Goal: Contribute content

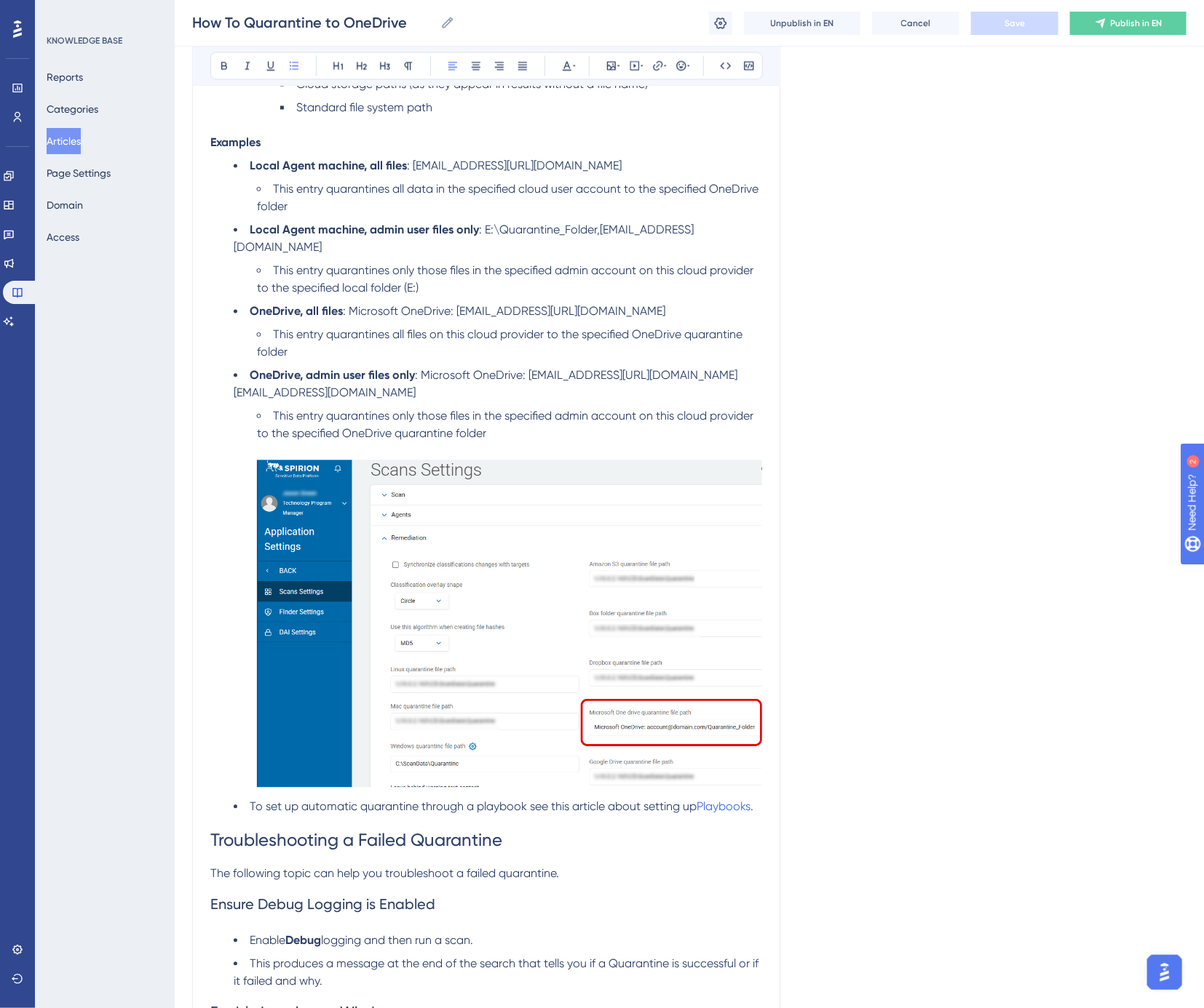
scroll to position [1254, 0]
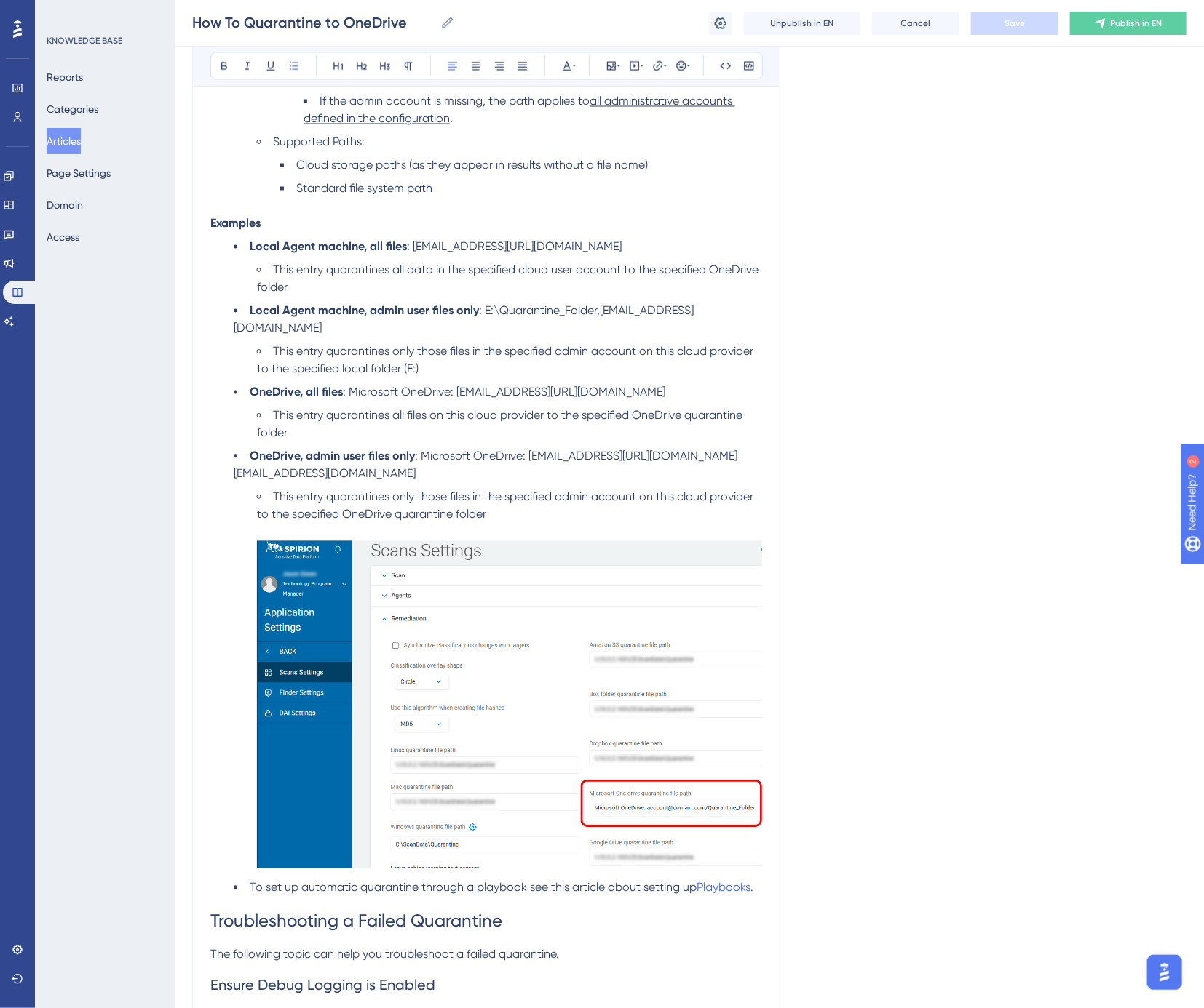
click at [425, 266] on span "This entry quarantines all data in the specified cloud user account to the spec…" at bounding box center [509, 279] width 504 height 32
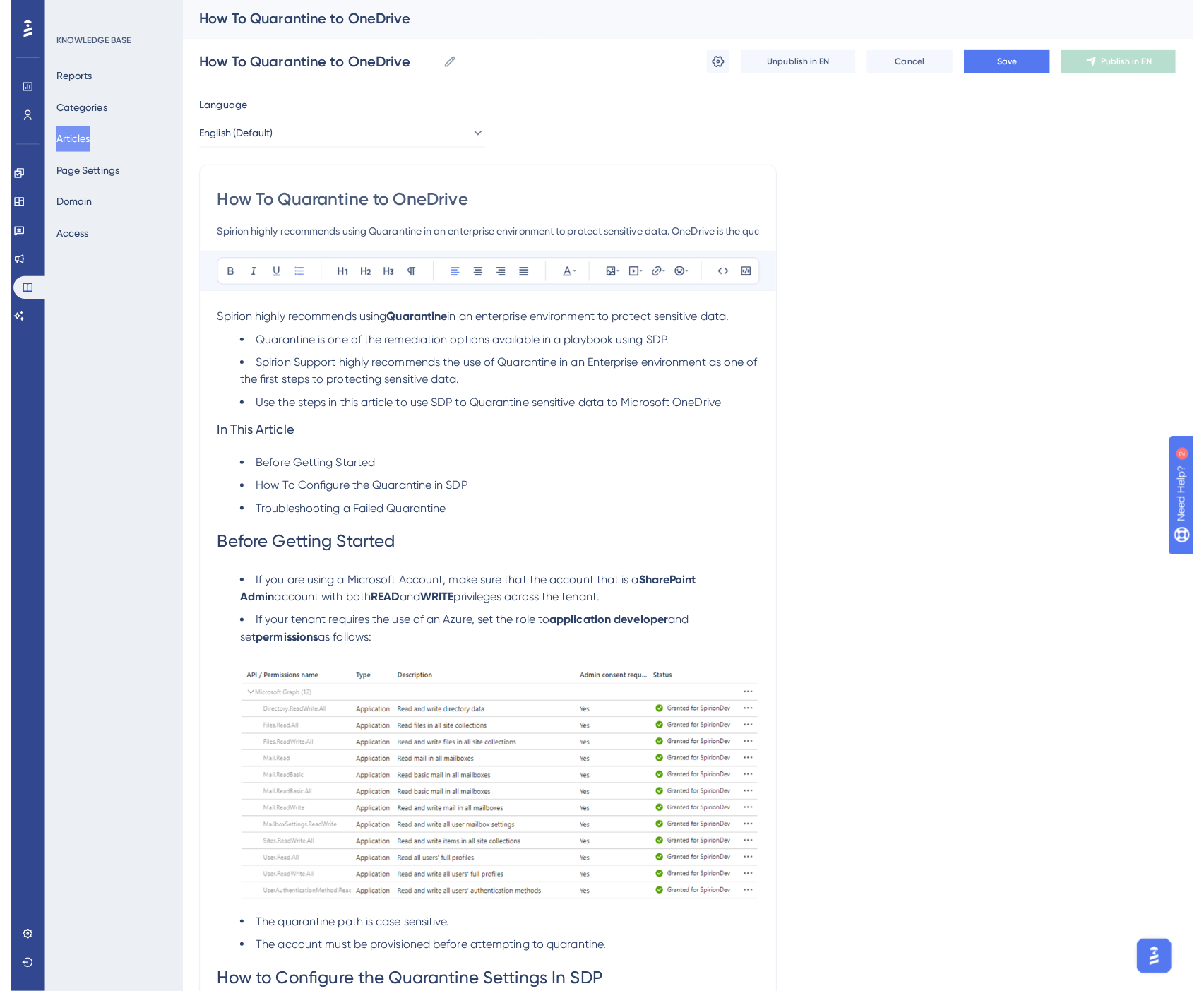
scroll to position [0, 0]
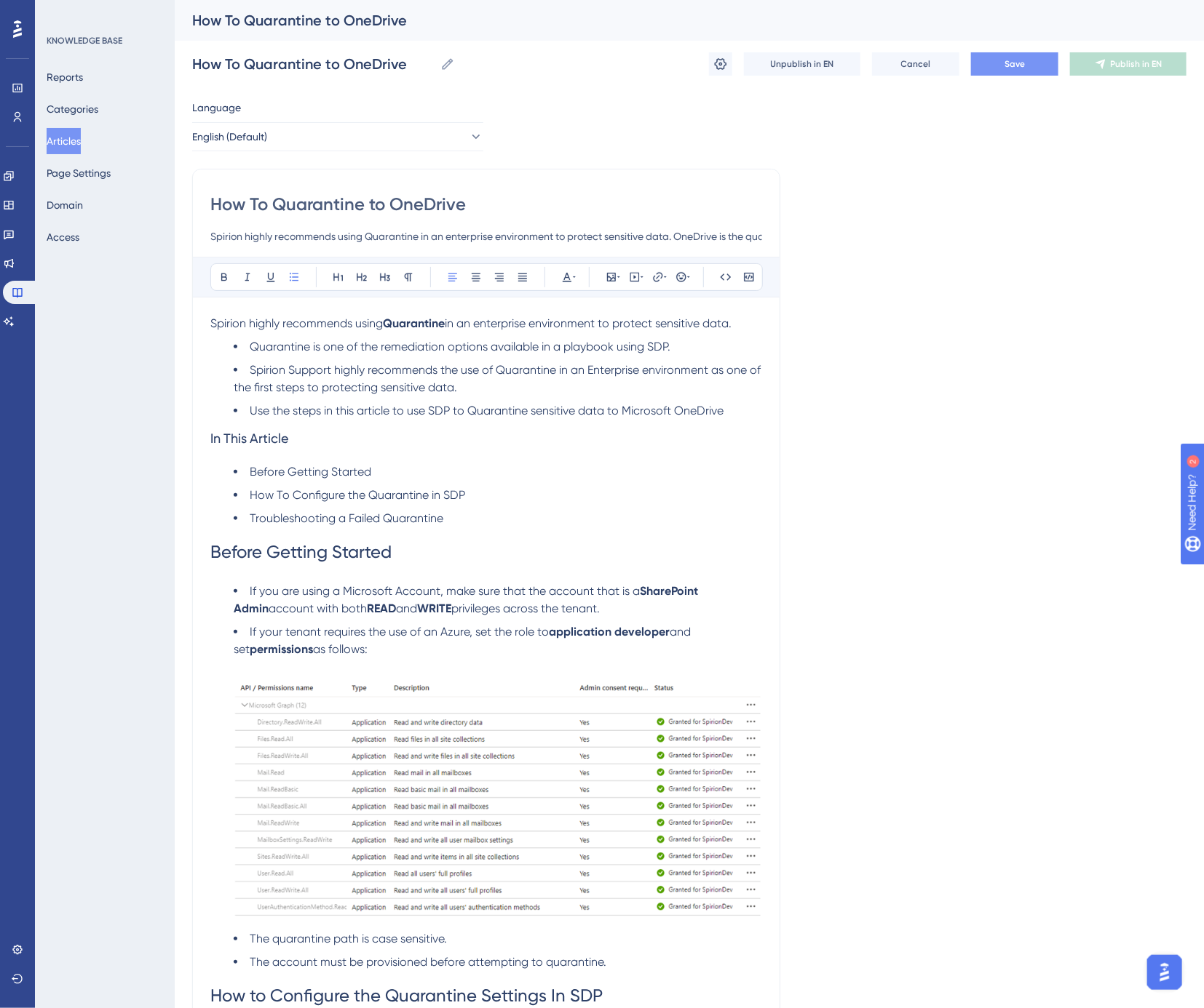
click at [1013, 66] on span "Save" at bounding box center [1015, 64] width 20 height 12
click at [1132, 69] on span "Publish in EN" at bounding box center [1136, 64] width 52 height 12
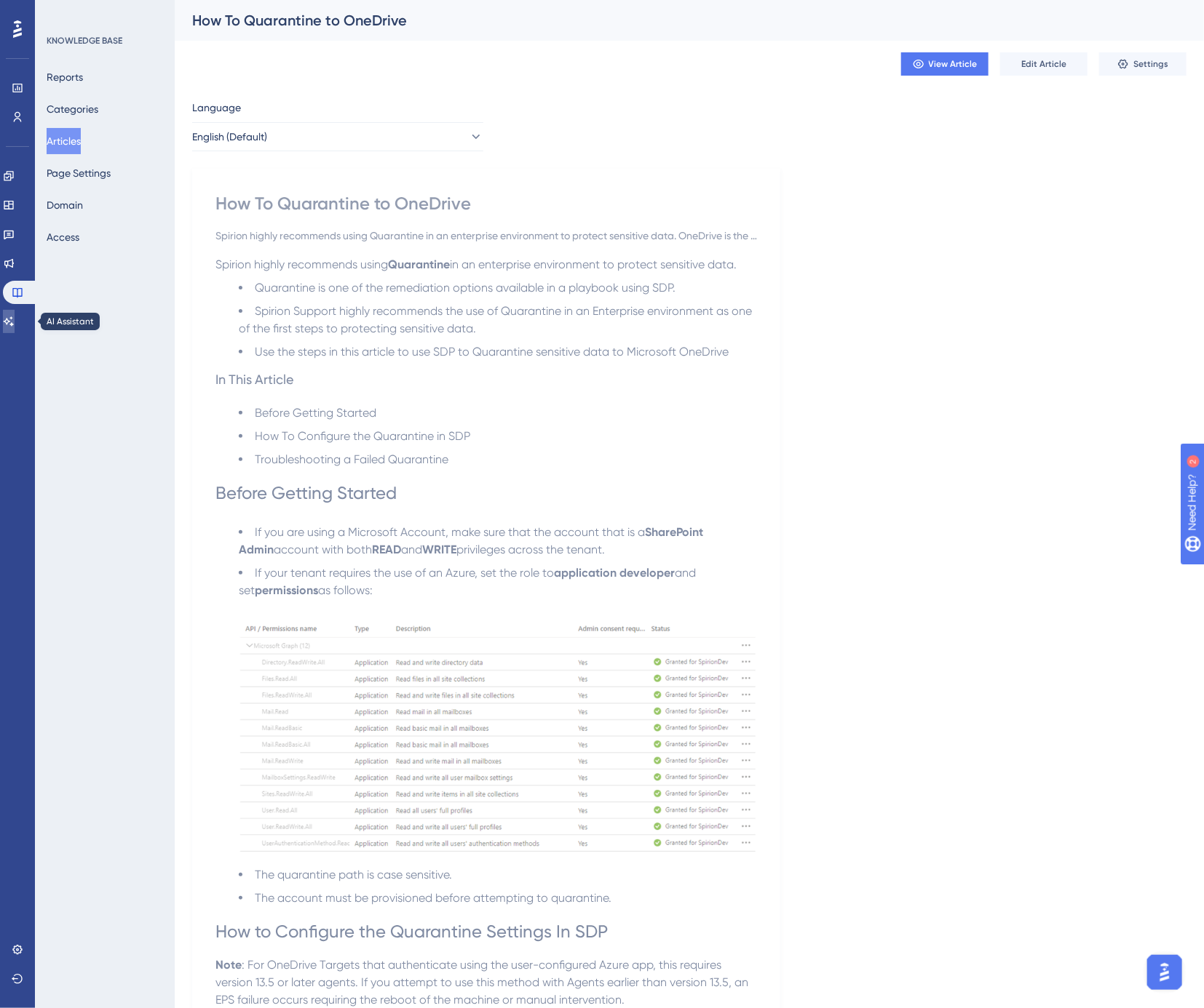
click at [13, 321] on icon at bounding box center [8, 321] width 10 height 9
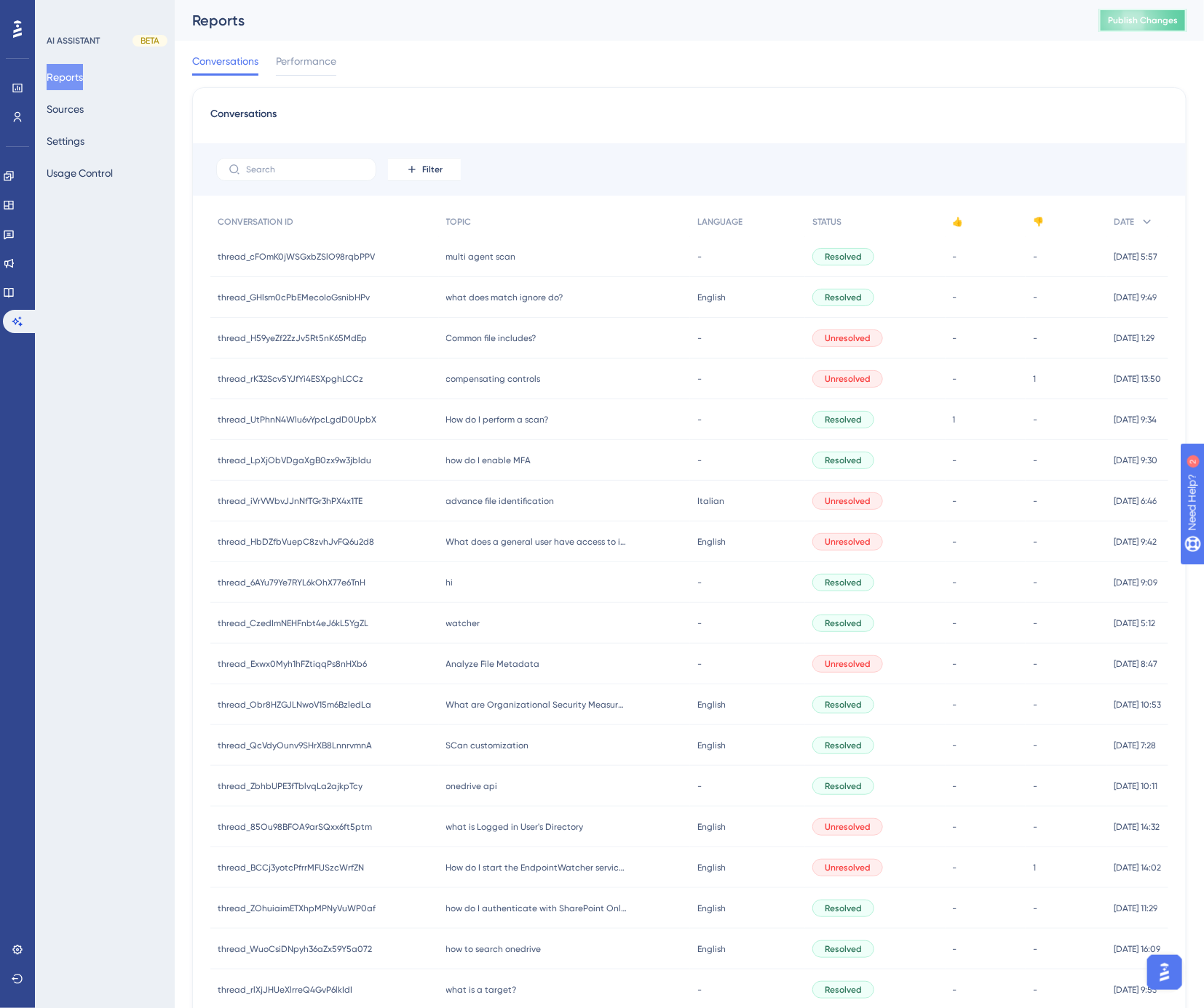
click at [1152, 22] on span "Publish Changes" at bounding box center [1142, 20] width 70 height 12
click at [104, 372] on div "AI ASSISTANT BETA Reports Sources Settings Usage Control" at bounding box center [105, 504] width 140 height 1008
click at [15, 293] on icon at bounding box center [8, 292] width 12 height 12
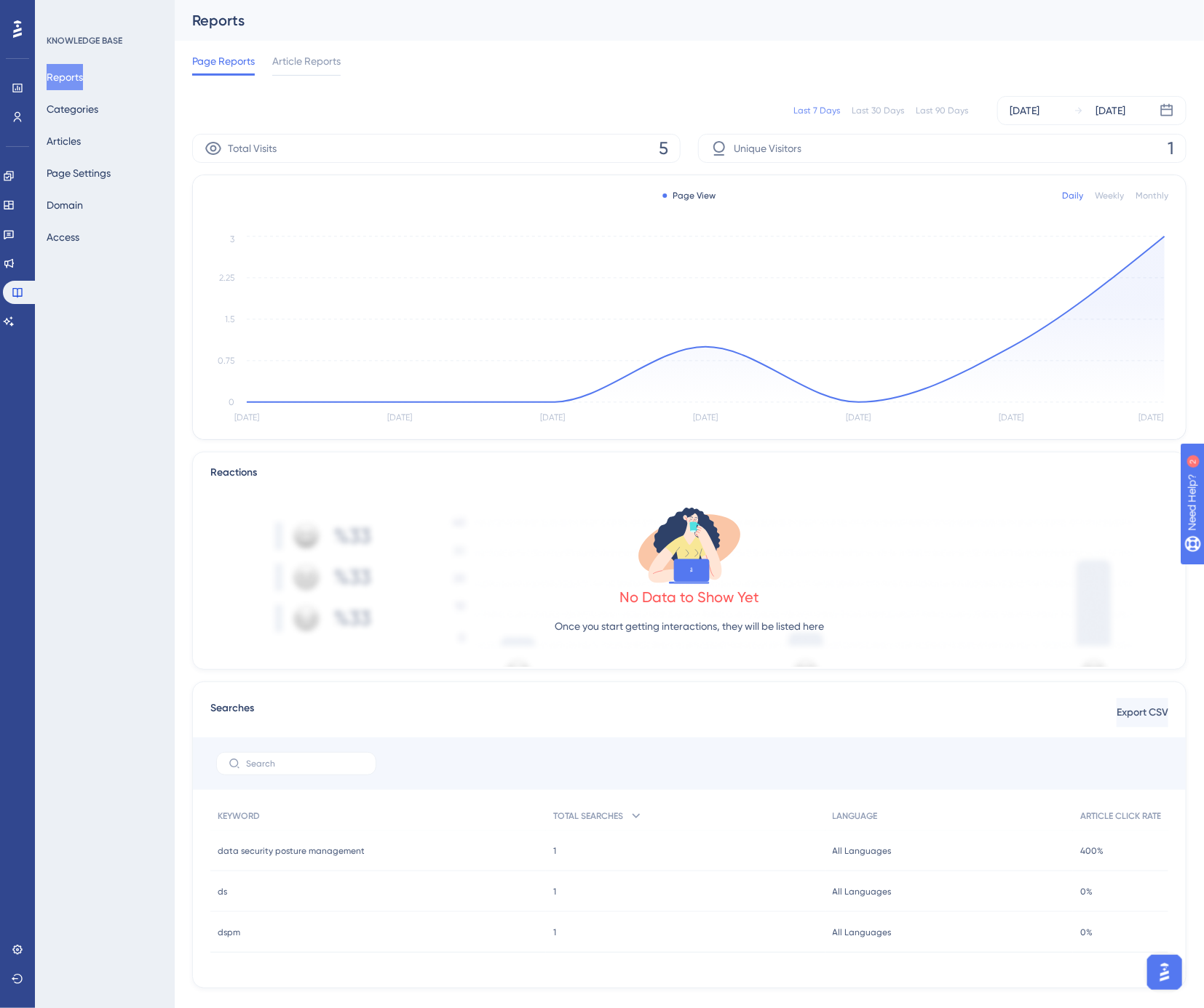
click at [871, 105] on div "Last 30 Days" at bounding box center [878, 110] width 53 height 12
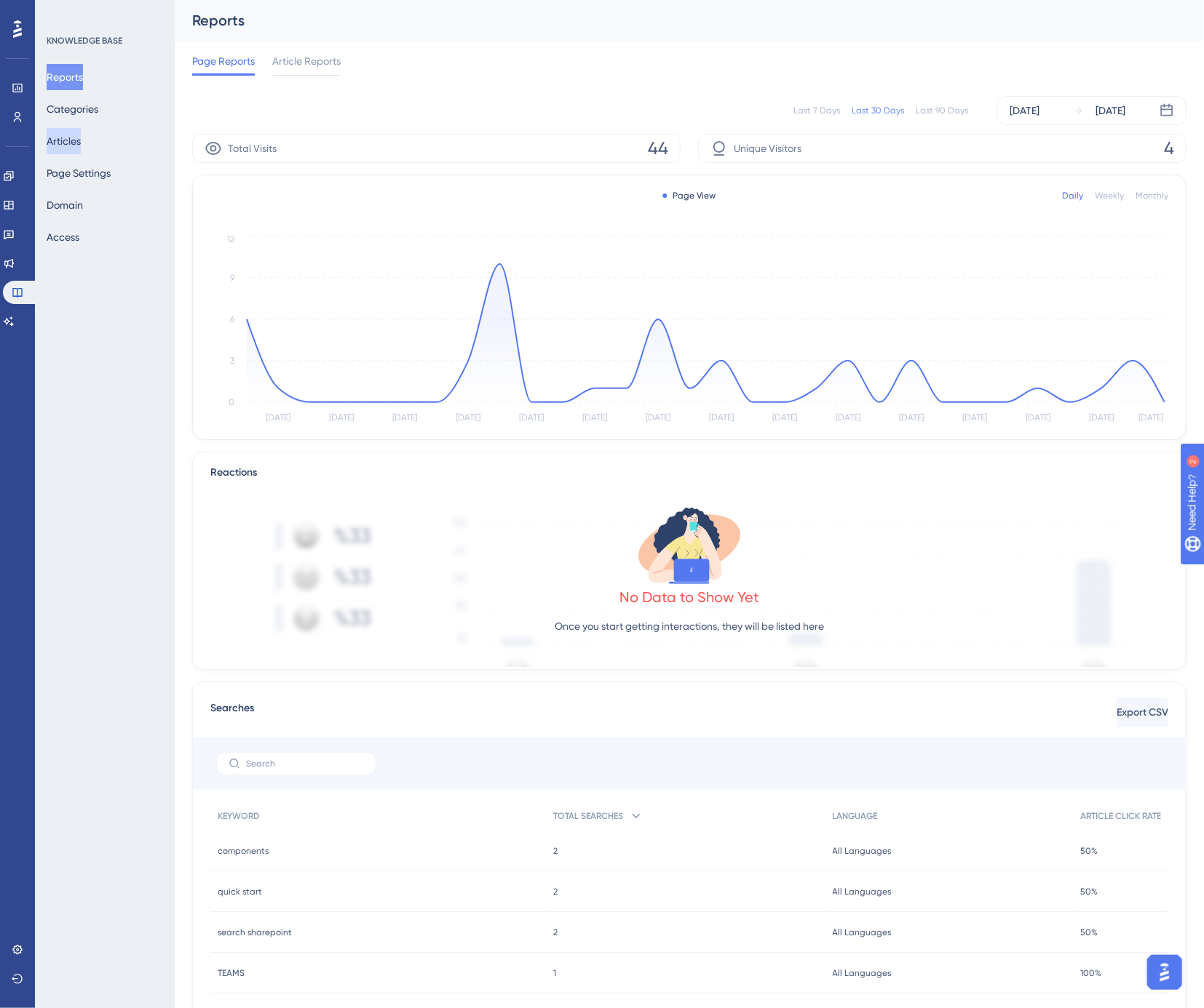
click at [79, 144] on button "Articles" at bounding box center [63, 141] width 34 height 26
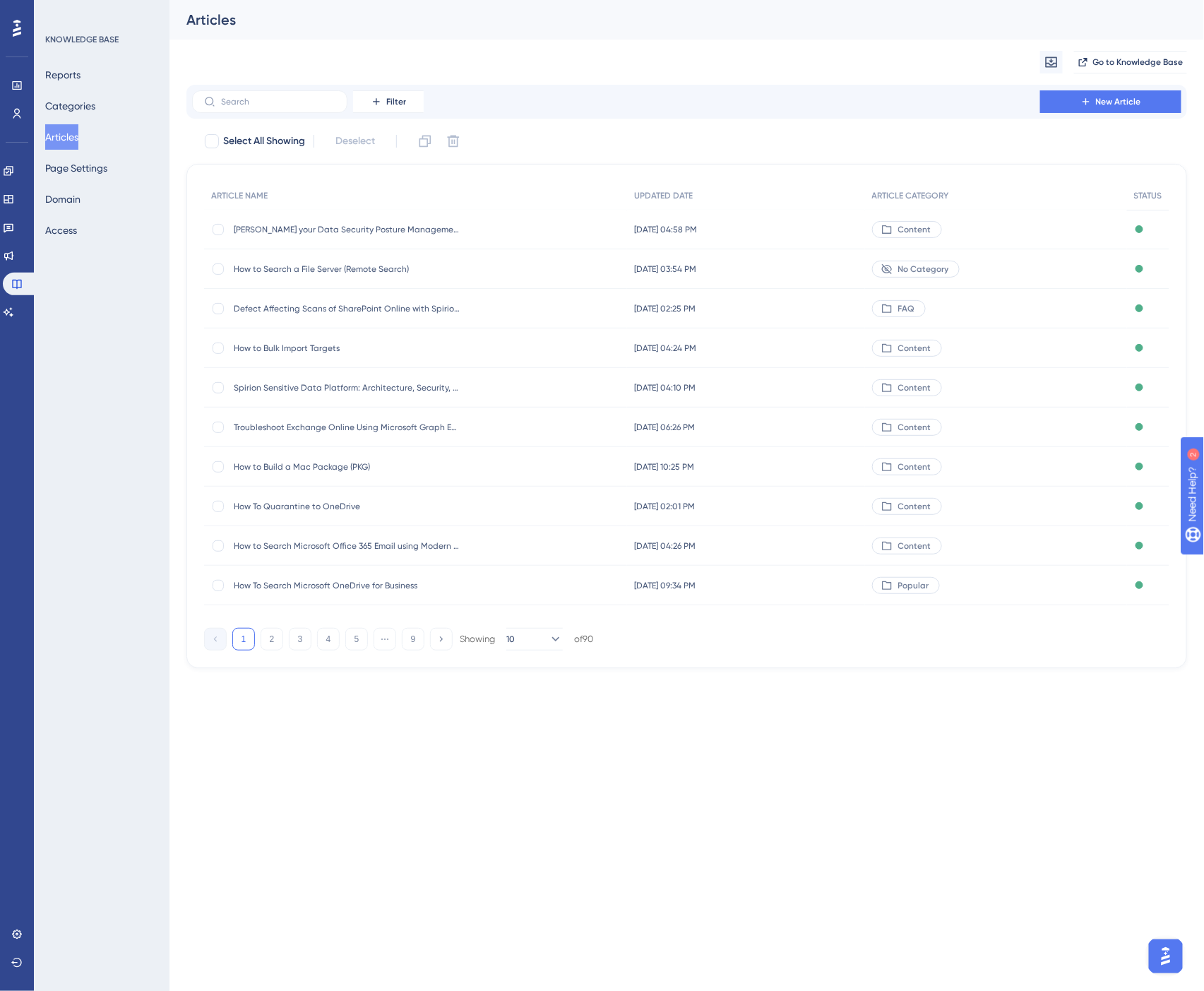
click at [788, 58] on div "Migrate from Go to Knowledge Base" at bounding box center [686, 62] width 1001 height 45
click at [350, 268] on span "How to Search a File Server (Remote Search)" at bounding box center [346, 269] width 226 height 12
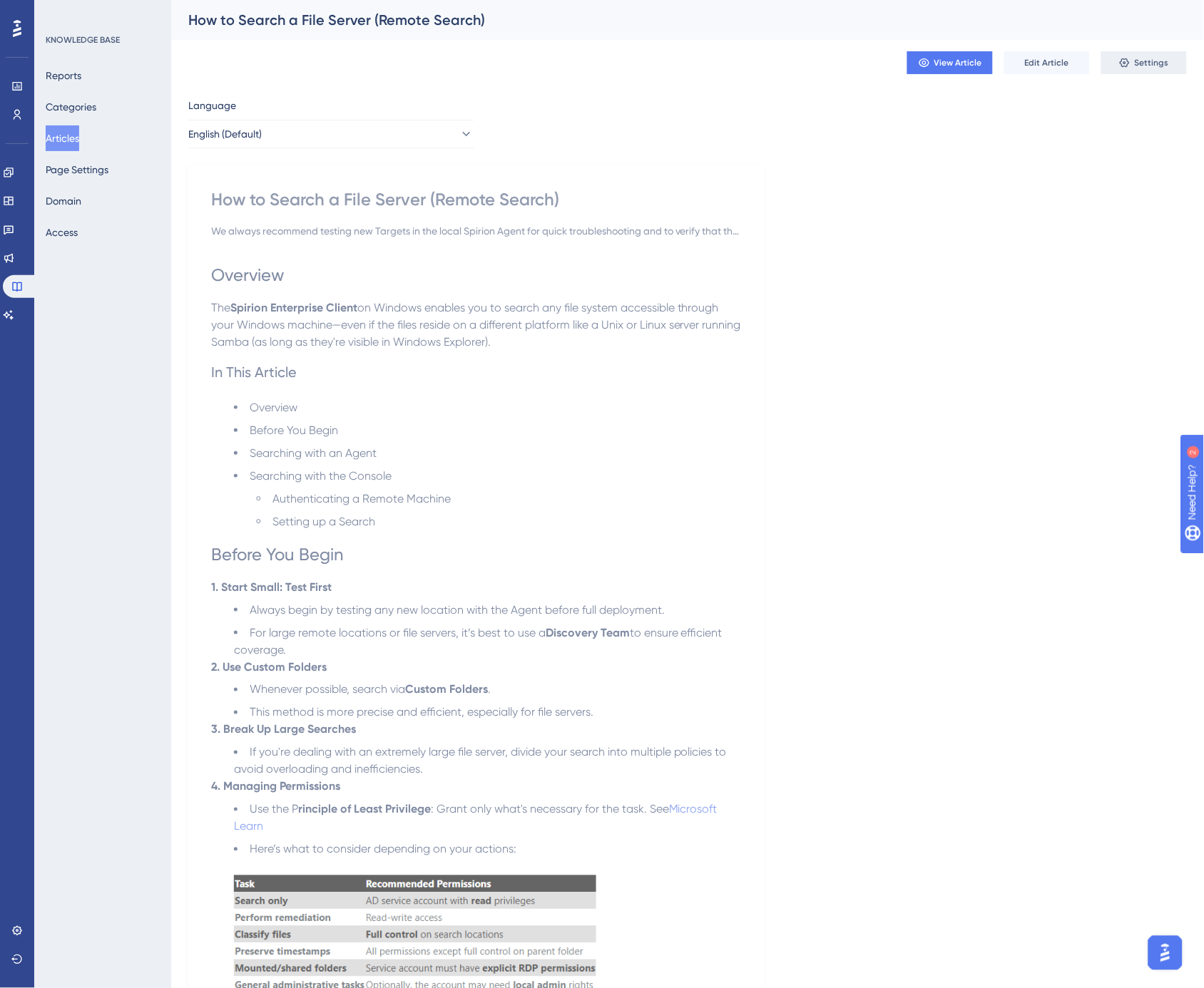
click at [1148, 58] on span "Settings" at bounding box center [1151, 63] width 35 height 12
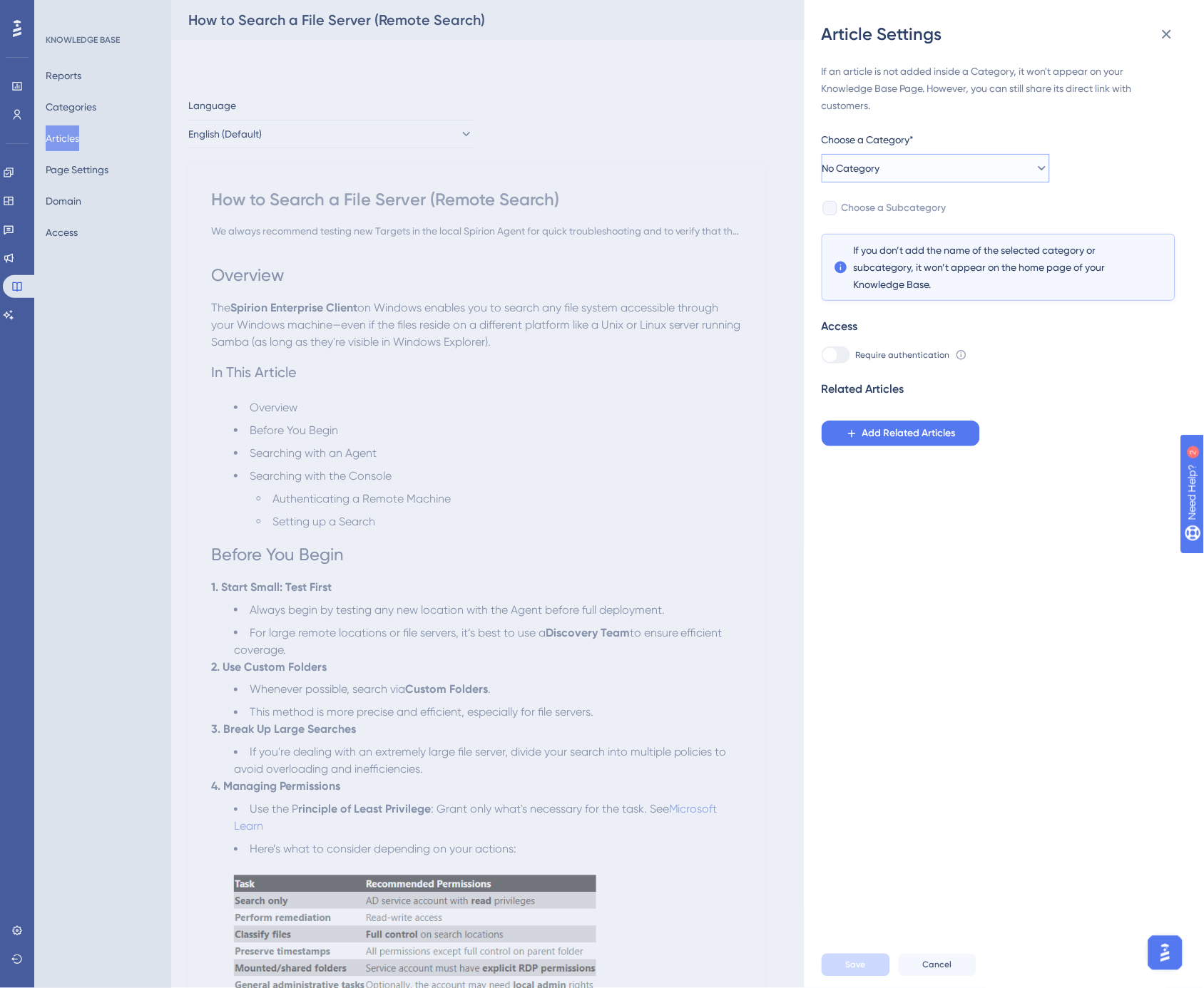
click at [880, 176] on span "No Category" at bounding box center [852, 168] width 58 height 17
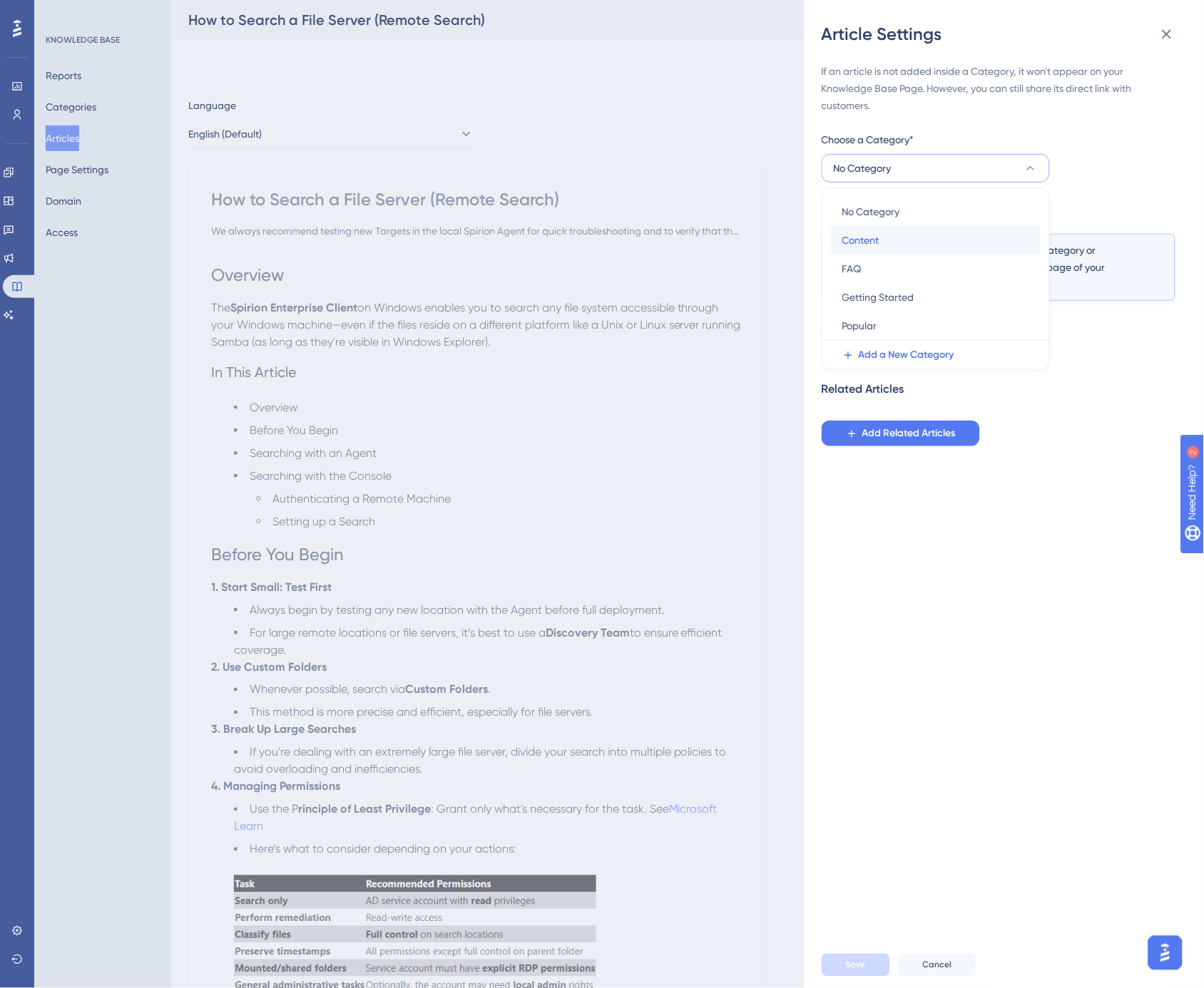
click at [889, 231] on div "Content Content" at bounding box center [935, 240] width 187 height 28
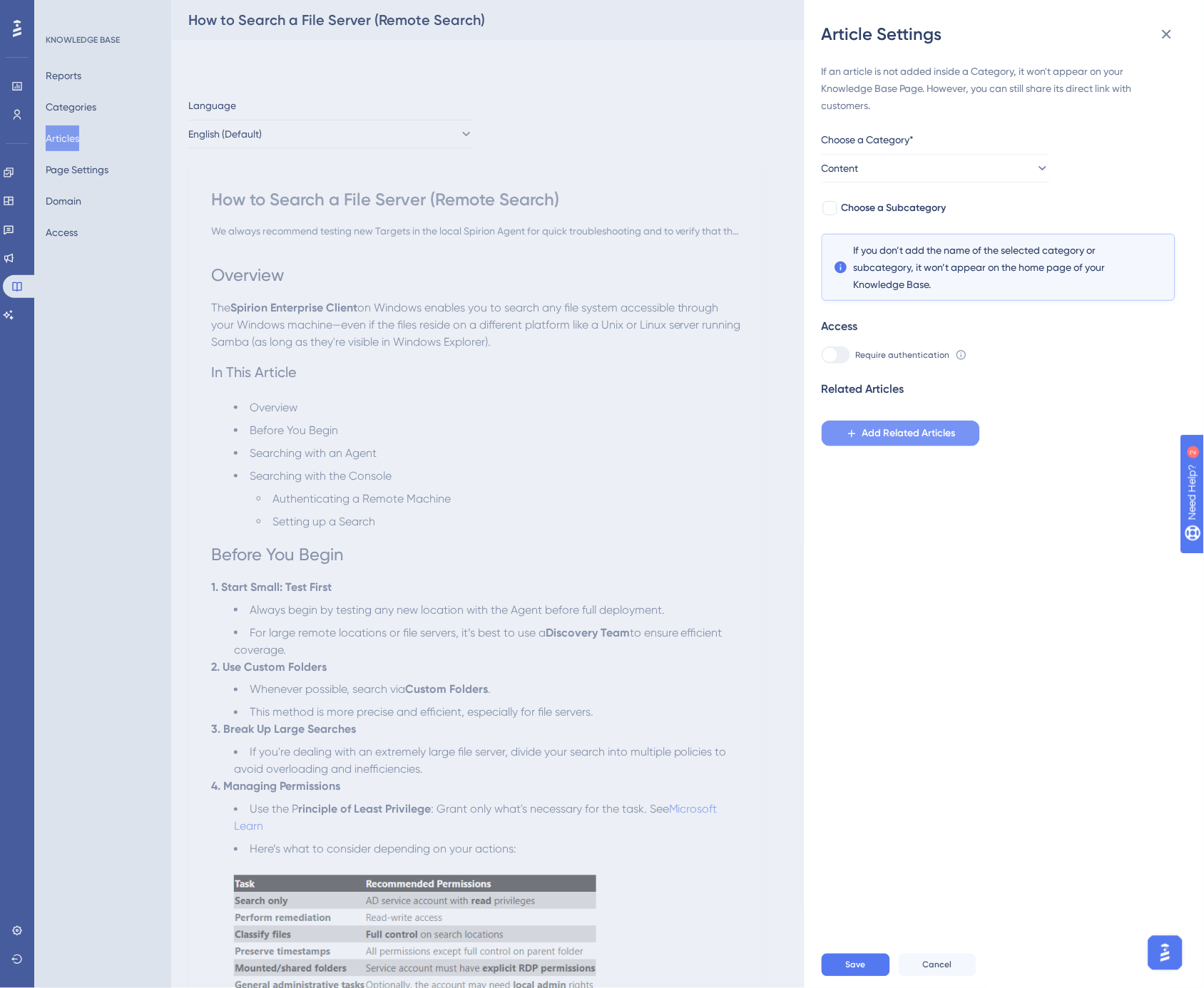
click at [907, 425] on span "Add Related Articles" at bounding box center [908, 433] width 94 height 17
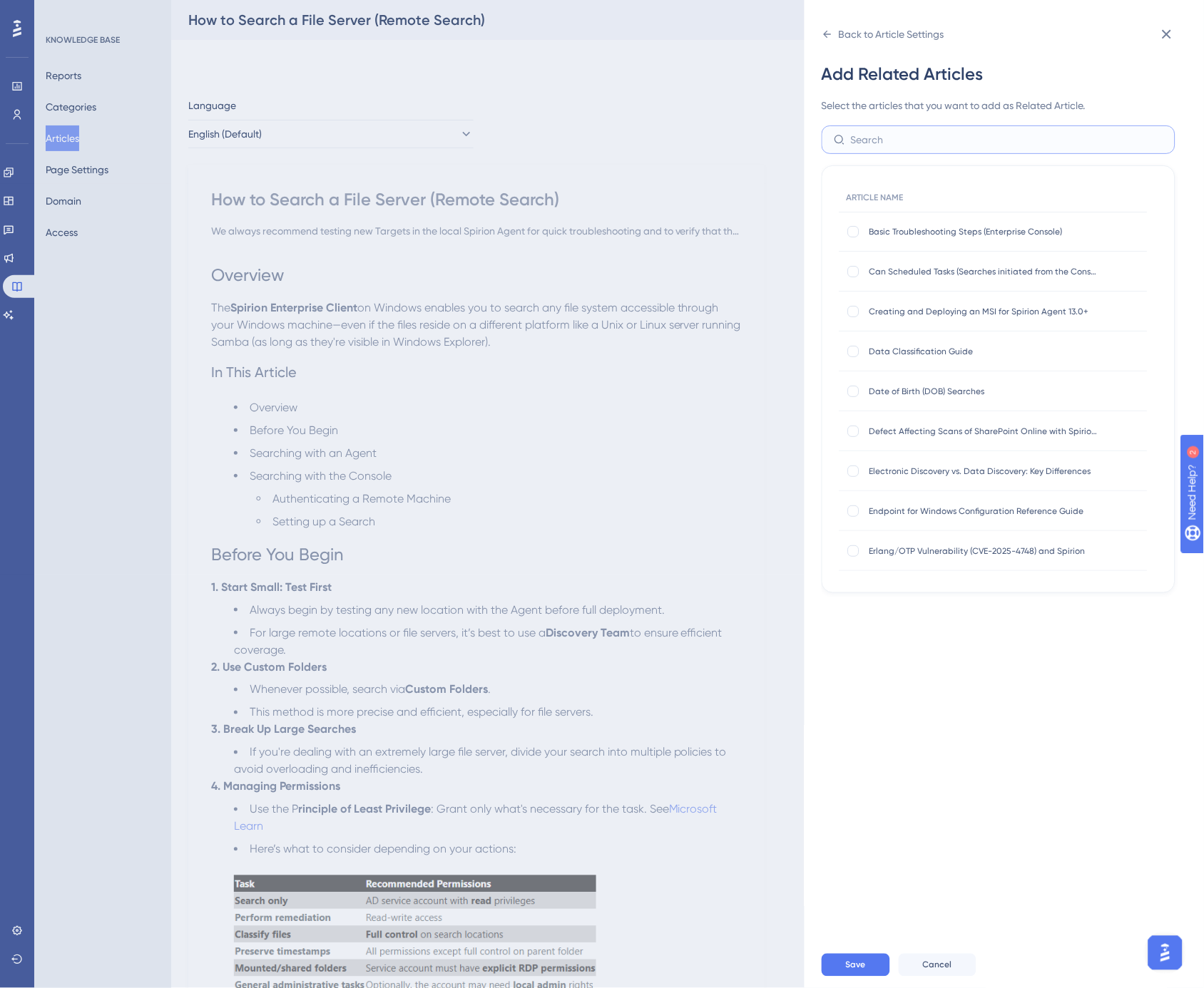
click at [875, 139] on input "text" at bounding box center [1007, 139] width 312 height 15
type input "search"
click at [854, 351] on div at bounding box center [854, 351] width 12 height 12
checkbox input "true"
click at [858, 388] on div at bounding box center [854, 391] width 12 height 12
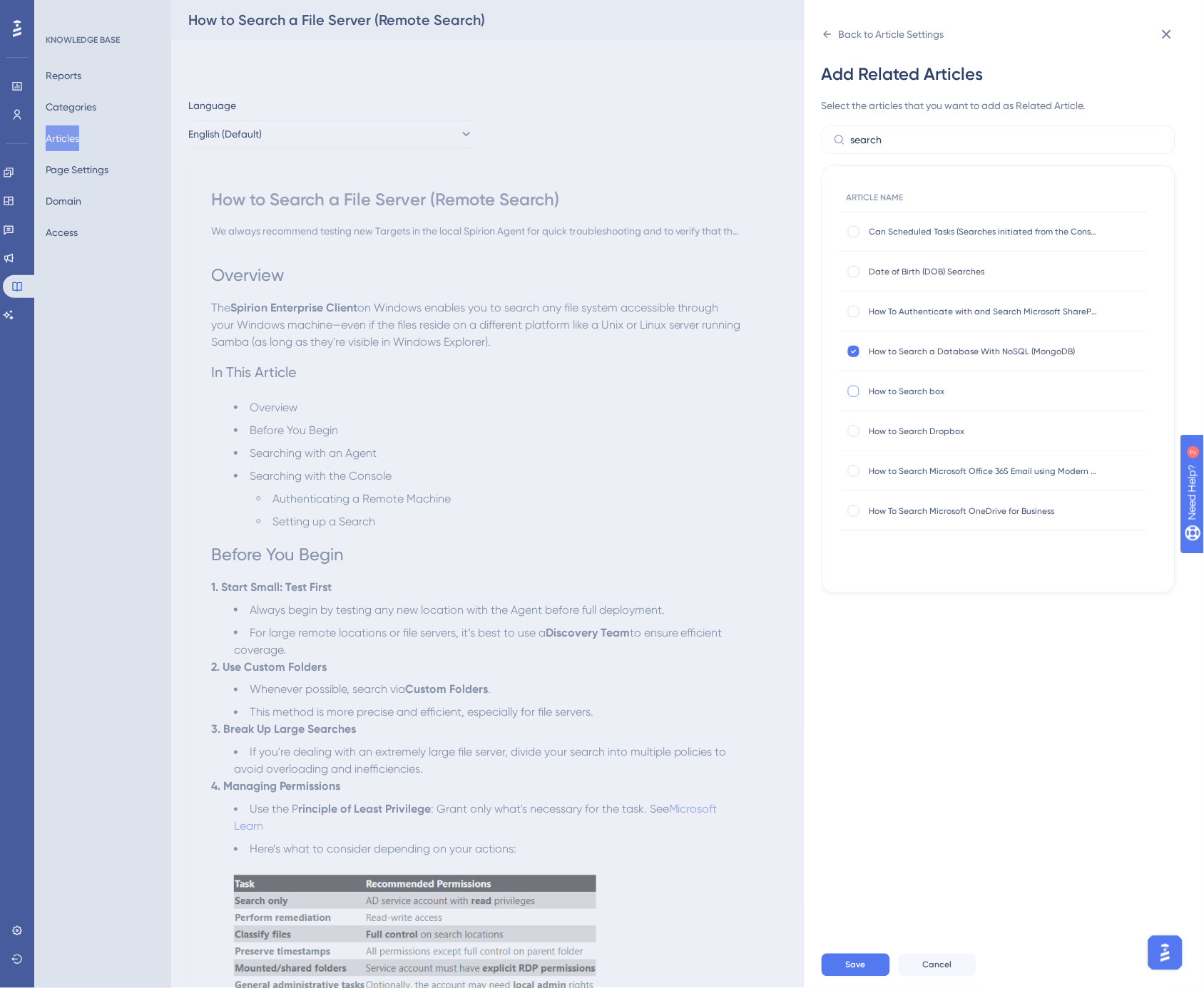
checkbox input "true"
click at [854, 433] on div at bounding box center [854, 431] width 12 height 12
checkbox input "true"
click at [857, 473] on div at bounding box center [854, 471] width 12 height 12
checkbox input "true"
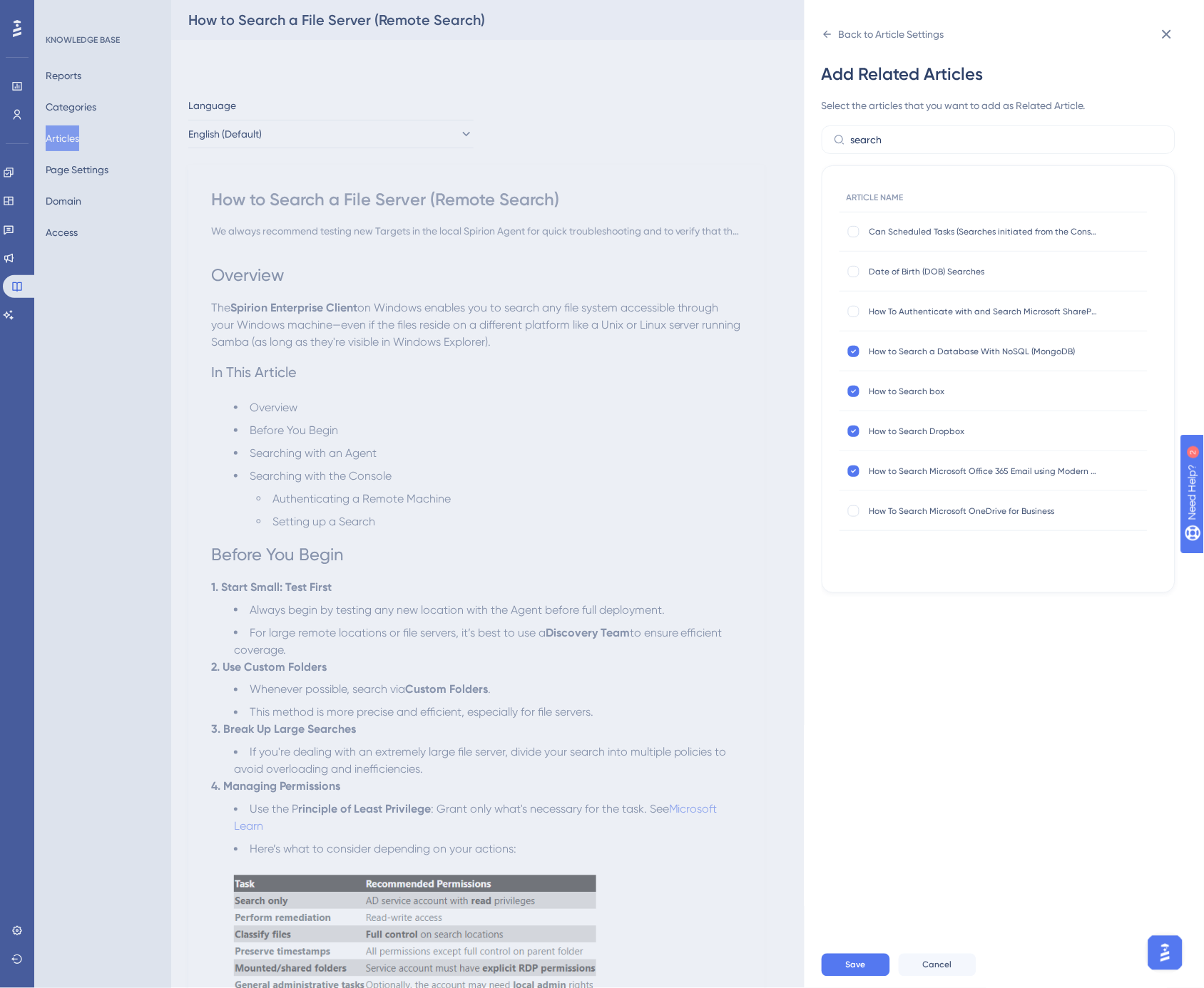
click at [857, 524] on div "How To Search Microsoft OneDrive for Business How To Search Microsoft OneDrive …" at bounding box center [992, 511] width 308 height 40
click at [854, 508] on div at bounding box center [854, 511] width 12 height 12
checkbox input "true"
drag, startPoint x: 849, startPoint y: 973, endPoint x: 813, endPoint y: 706, distance: 269.4
click at [849, 972] on span "Save" at bounding box center [855, 965] width 20 height 12
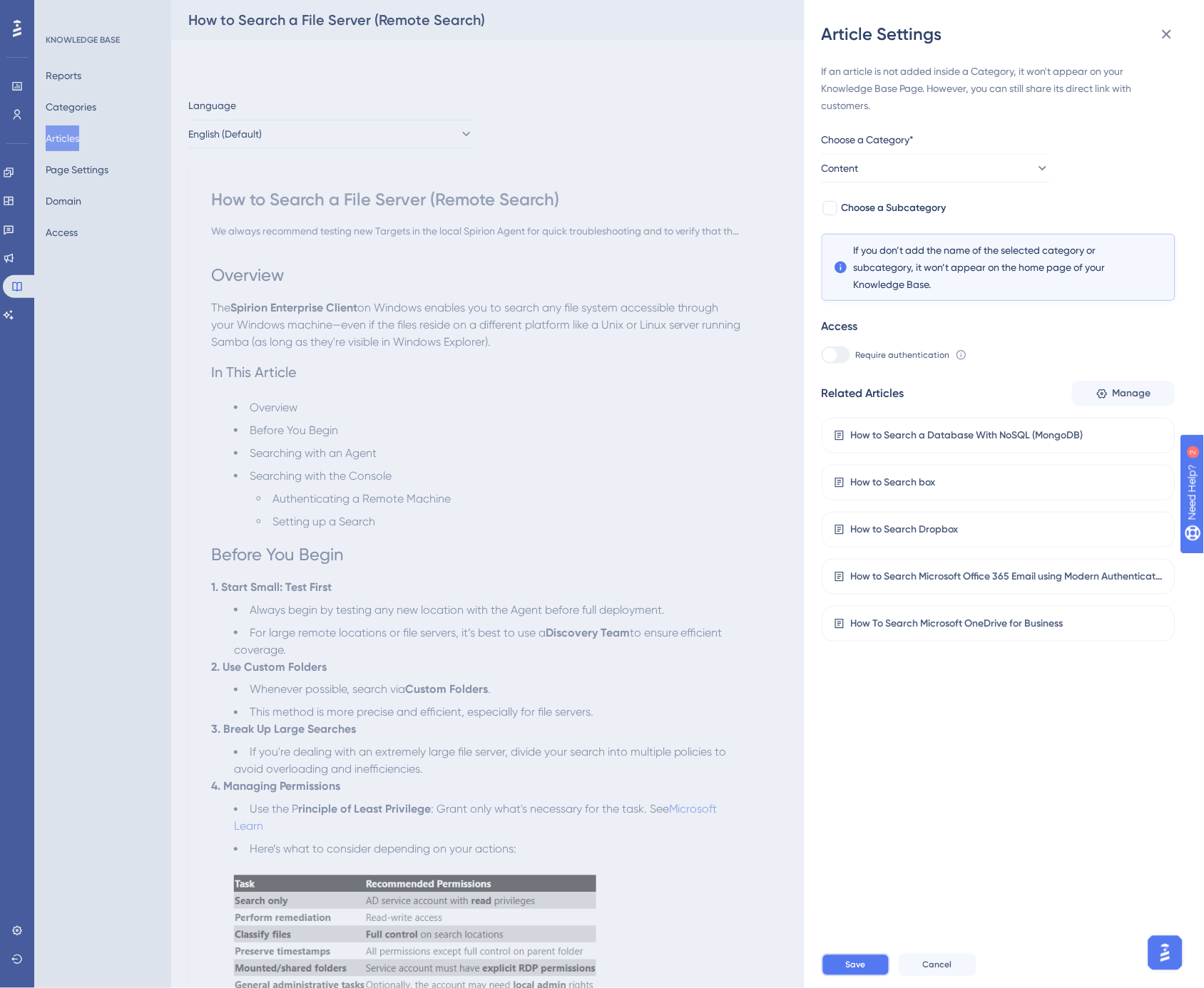
click at [859, 972] on span "Save" at bounding box center [855, 965] width 20 height 12
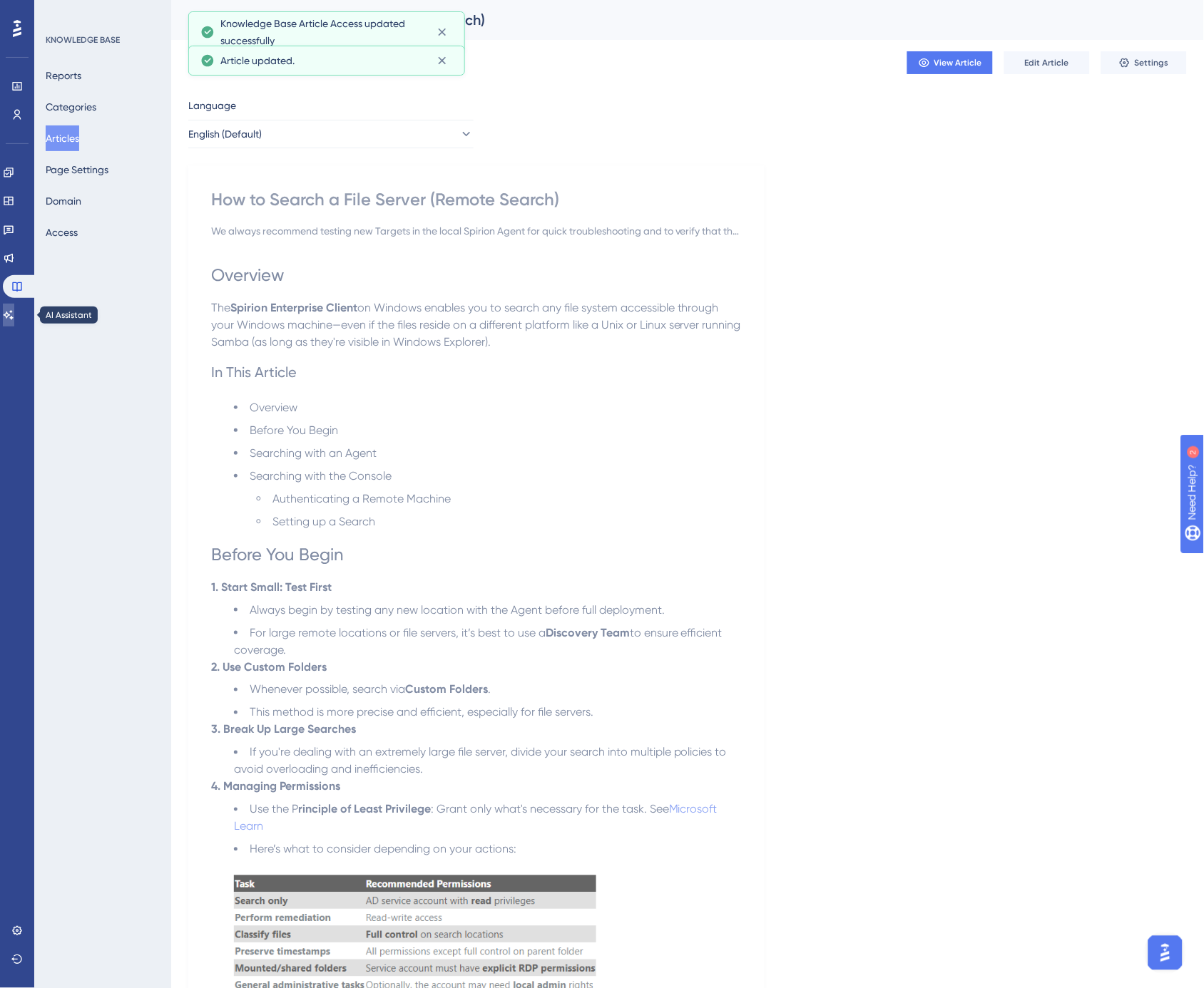
click at [13, 316] on icon at bounding box center [8, 315] width 12 height 12
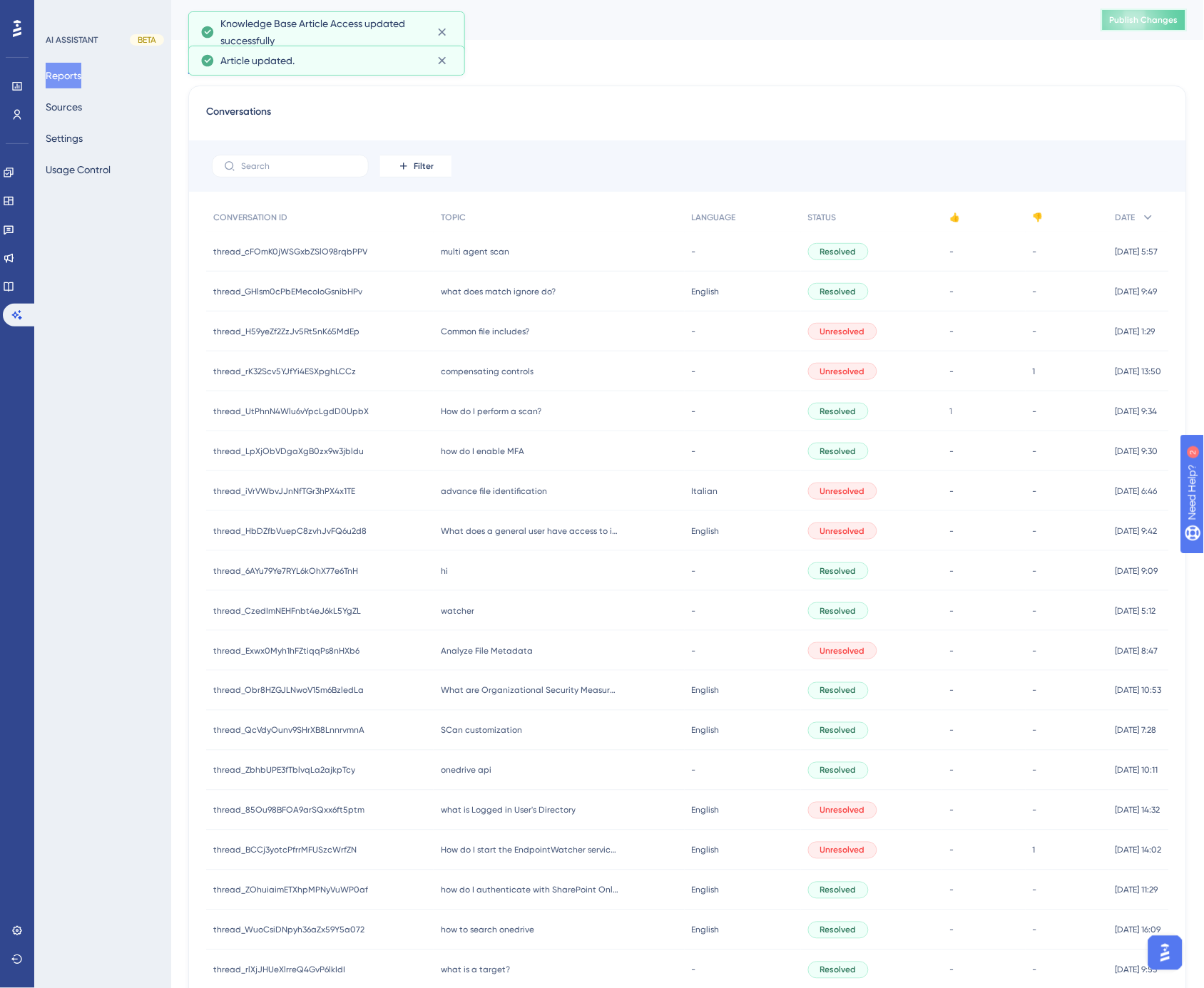
click at [1160, 22] on span "Publish Changes" at bounding box center [1143, 20] width 68 height 12
click at [15, 283] on icon at bounding box center [8, 286] width 12 height 12
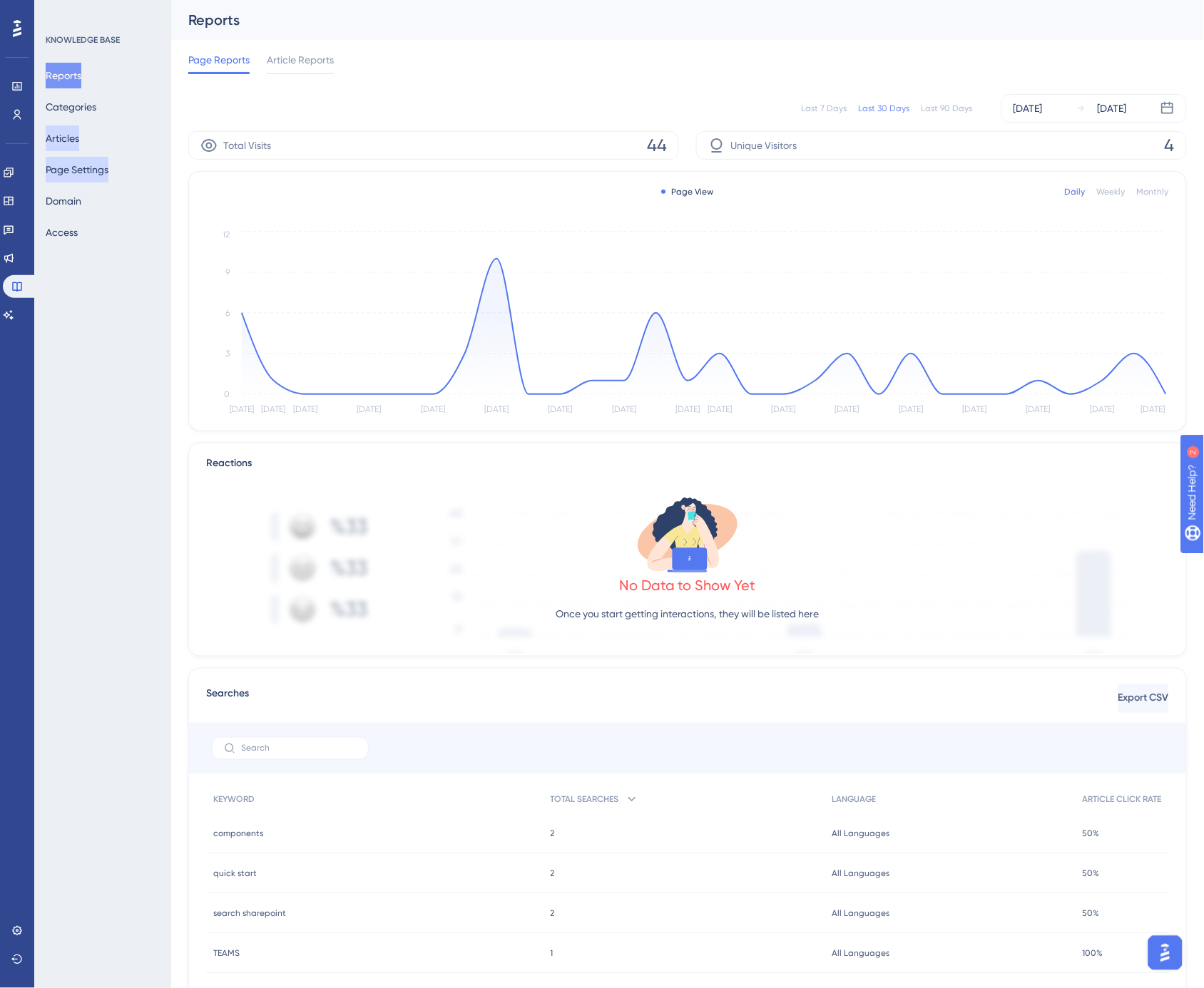
click at [69, 138] on button "Articles" at bounding box center [62, 138] width 34 height 25
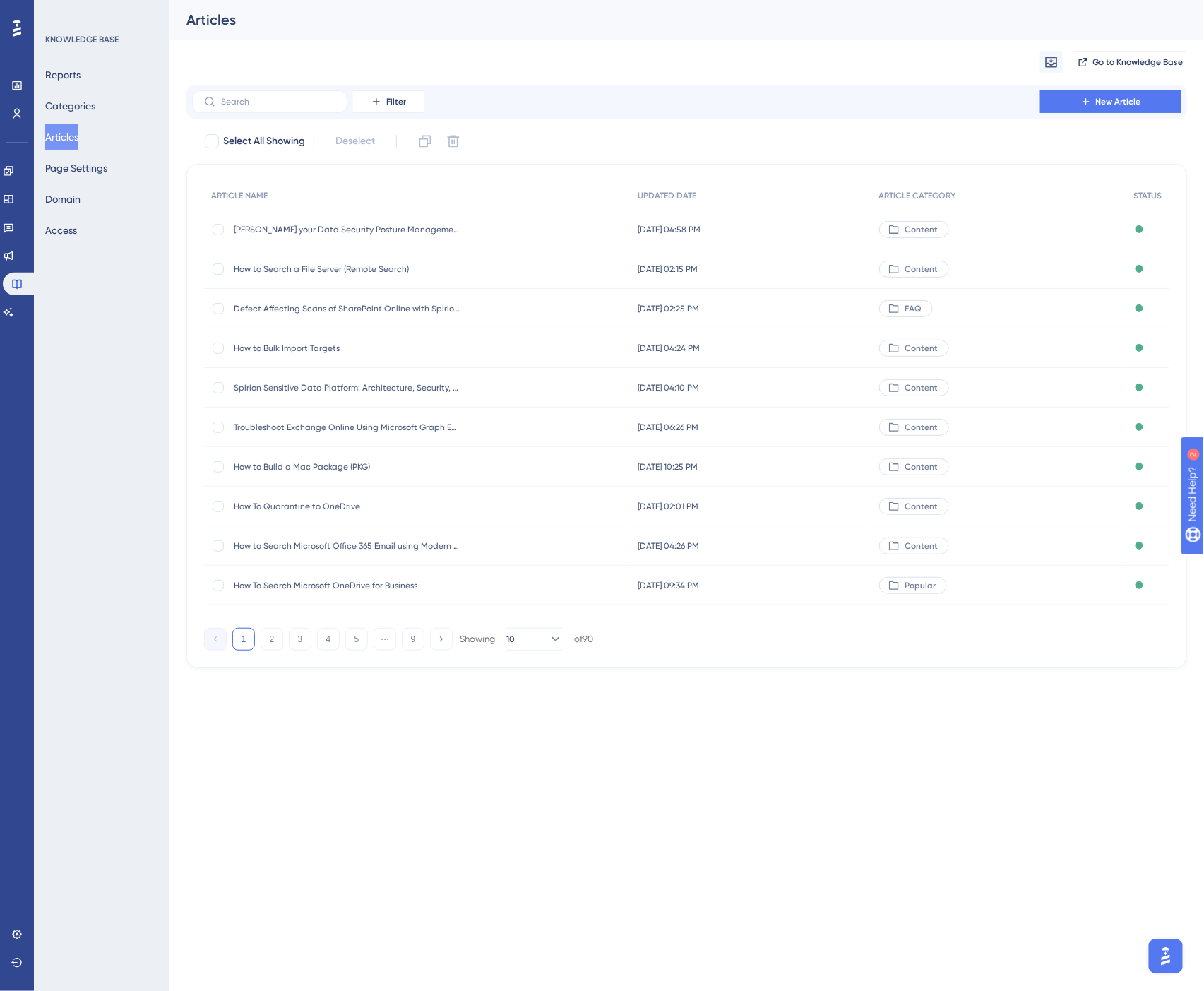
click at [522, 42] on div "Migrate from Go to Knowledge Base" at bounding box center [686, 62] width 1001 height 45
click at [556, 48] on div "Migrate from Go to Knowledge Base" at bounding box center [686, 62] width 1001 height 45
